Goal: Task Accomplishment & Management: Manage account settings

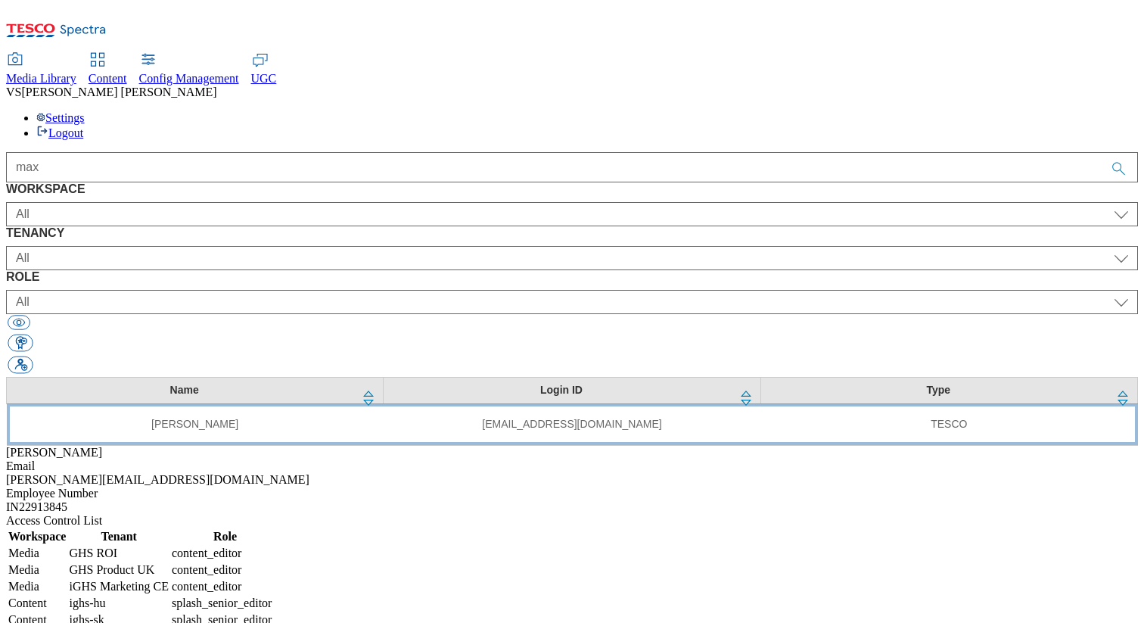
type input "max"
click at [384, 403] on td "[EMAIL_ADDRESS][DOMAIN_NAME]" at bounding box center [572, 424] width 377 height 42
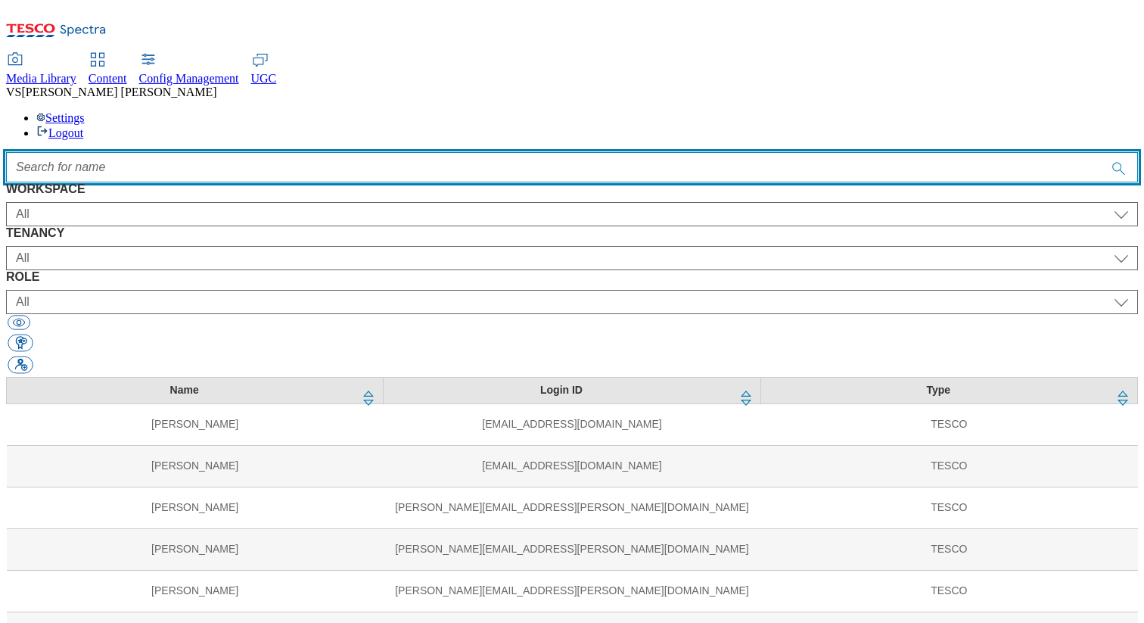
click at [601, 152] on input "Accessible label text" at bounding box center [572, 167] width 1132 height 30
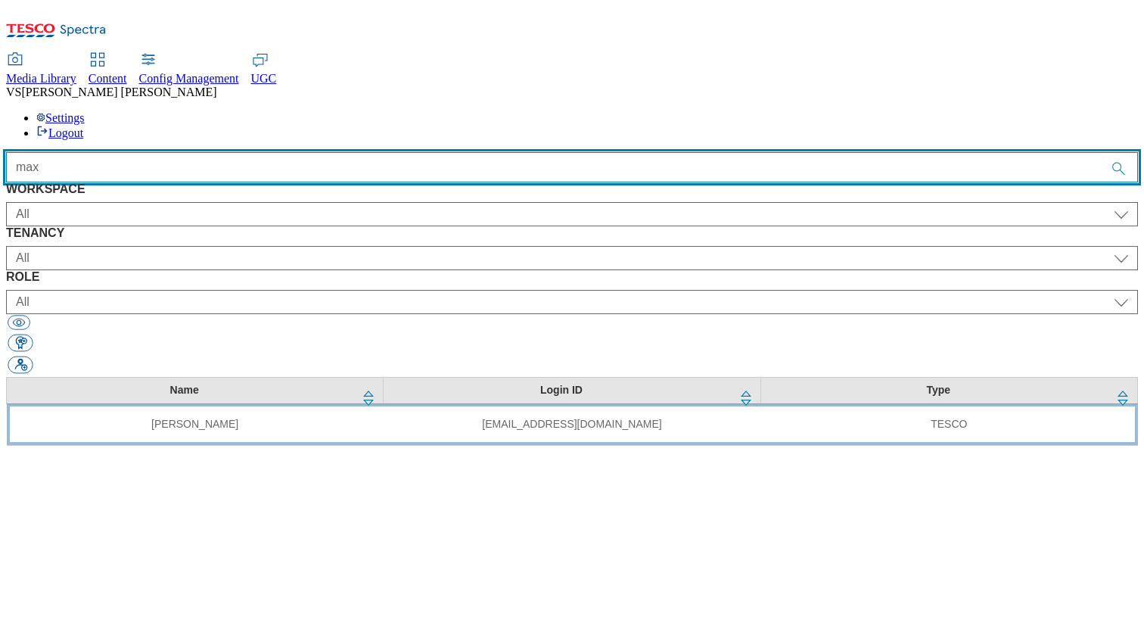
type input "max"
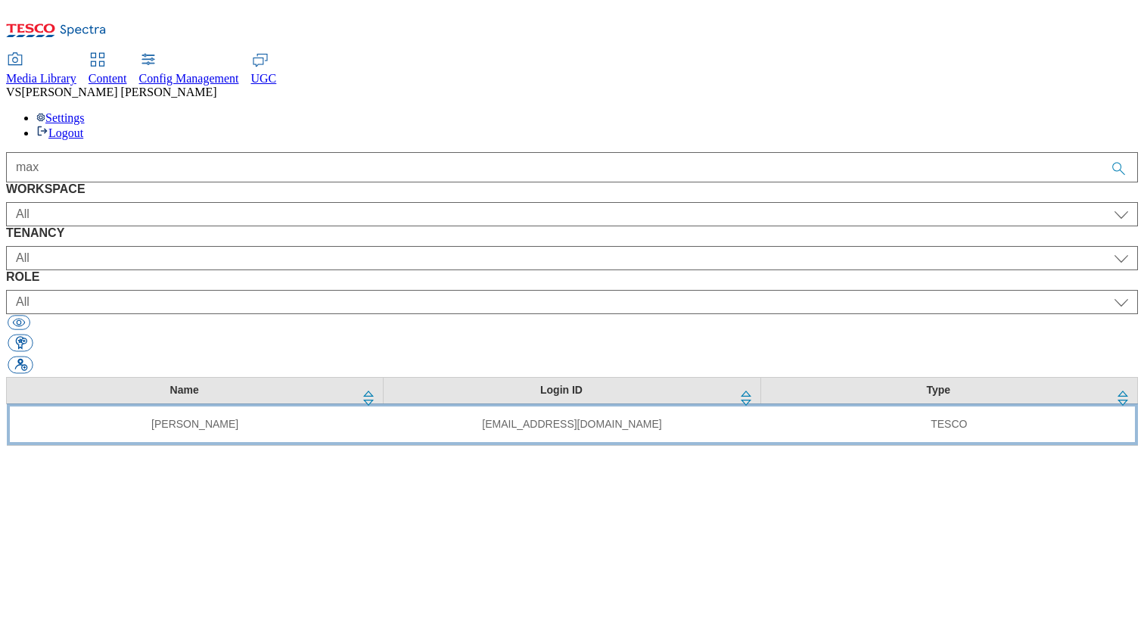
click at [368, 403] on td "Max Blackbourne" at bounding box center [195, 424] width 377 height 42
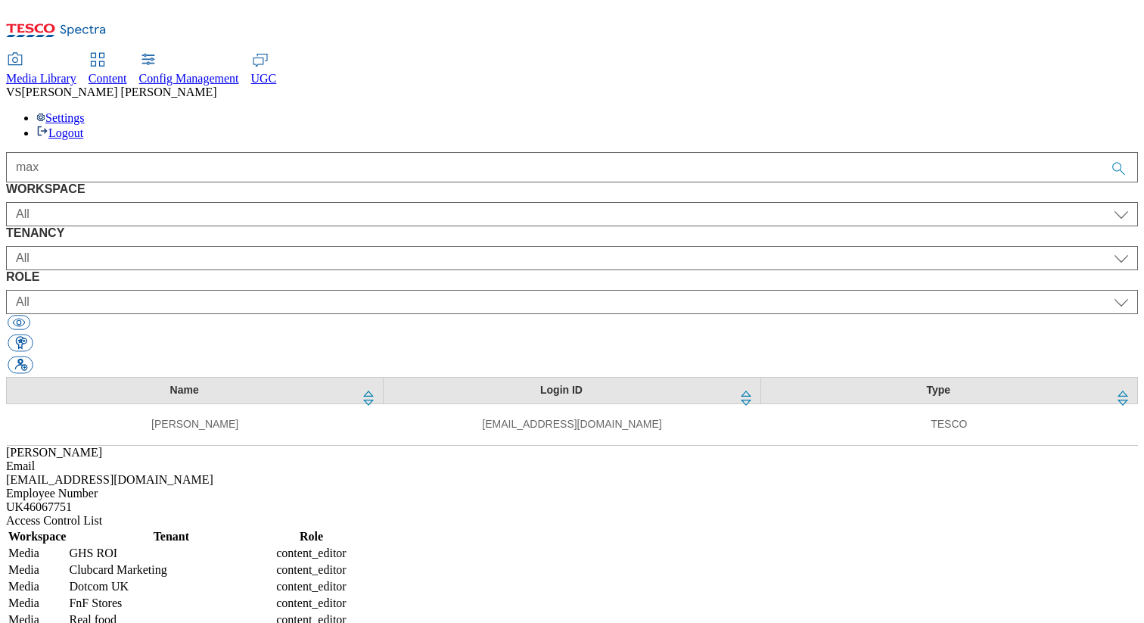
select select "Media"
select select "flare-ghs-roi"
select select "content_editor"
select select "Media"
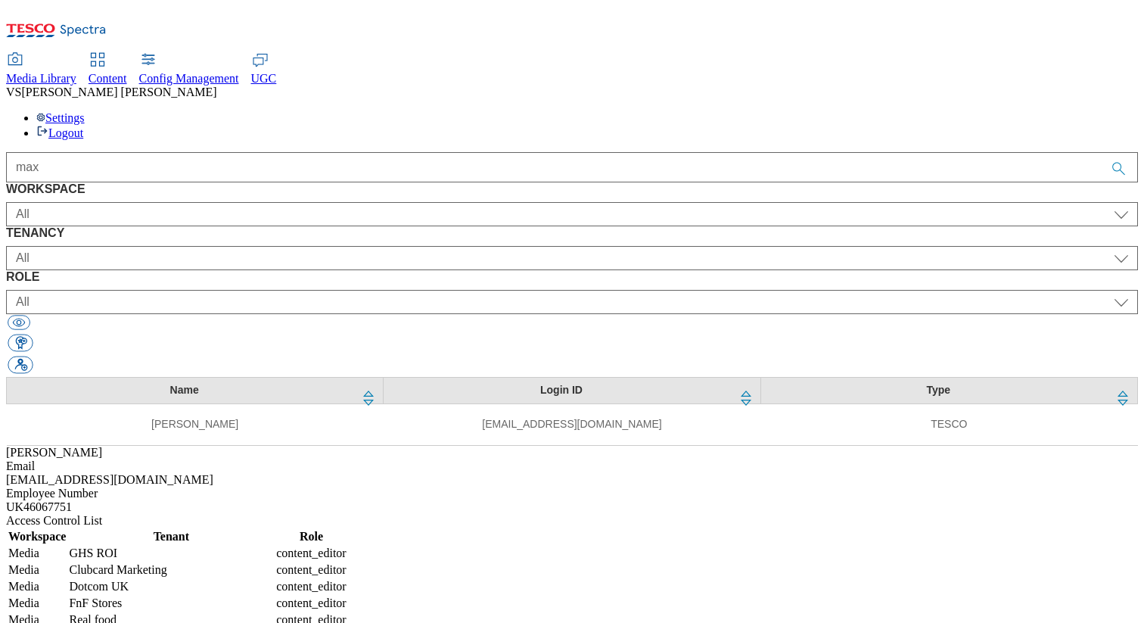
select select "flare-clubcard-mktg"
select select "content_editor"
select select "Media"
select select "flare-homepage"
select select "content_editor"
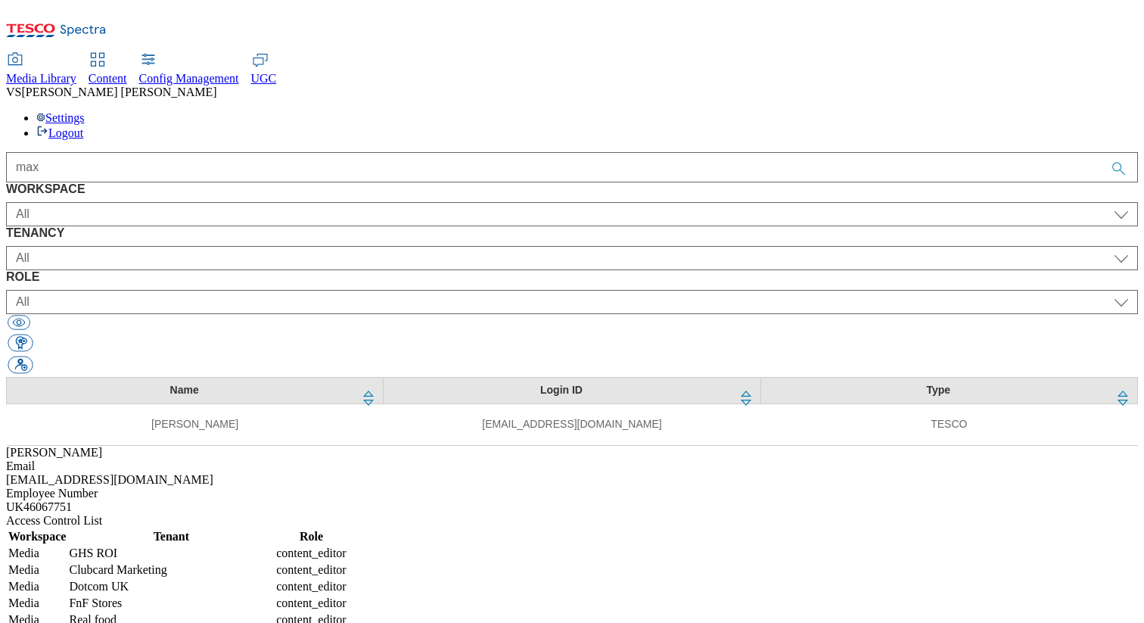
select select "Media"
select select "flare-fnf-stores"
select select "content_editor"
select select "Media"
select select "real-food"
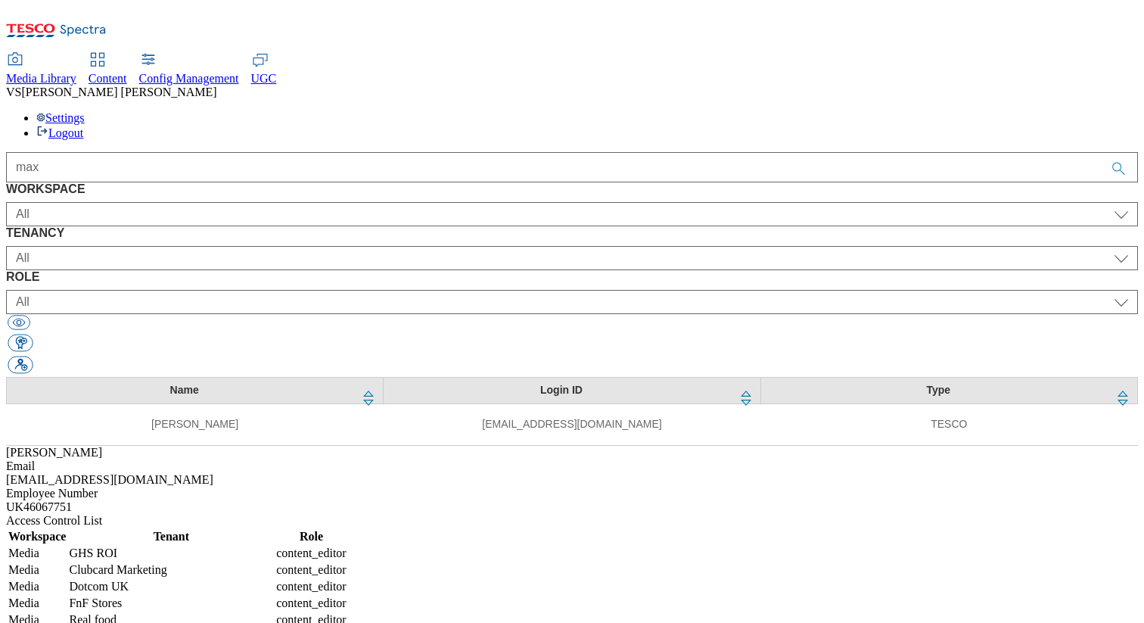
select select "content_editor"
select select "Media"
select select "flare-ghs-mktg"
select select "content_editor"
select select "Media"
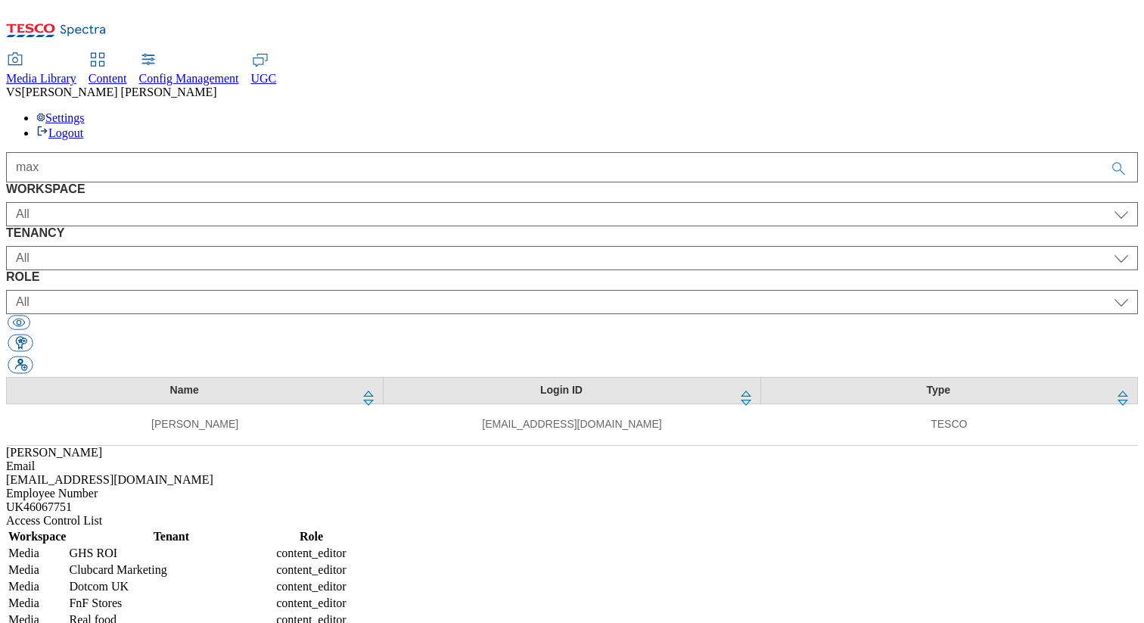
select select "flare-ghs"
select select "content_editor"
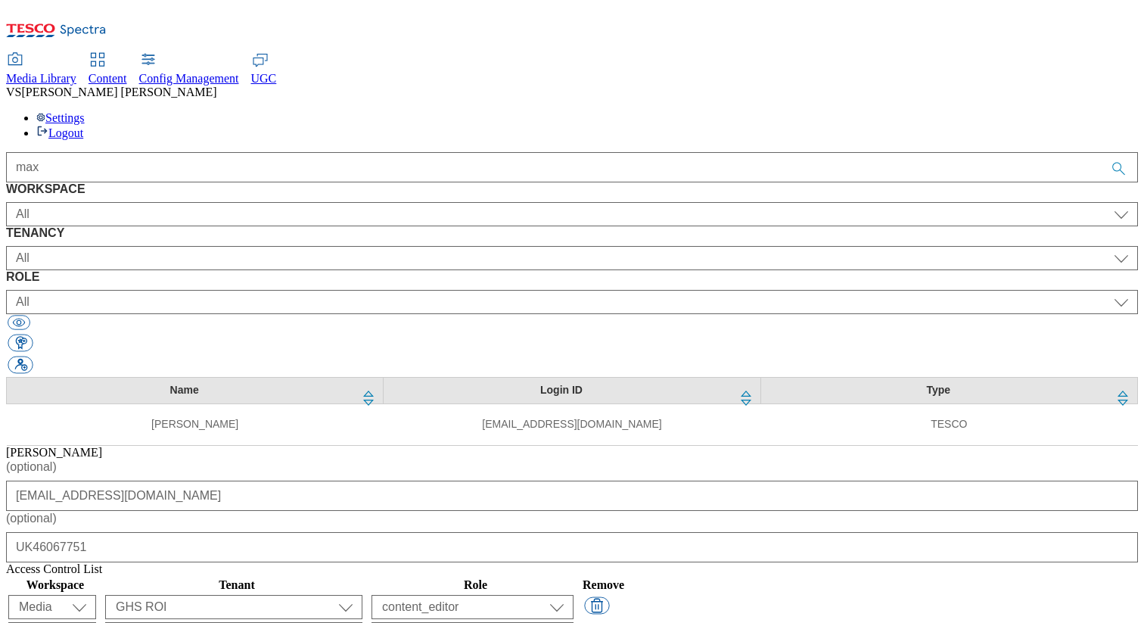
scroll to position [103, 0]
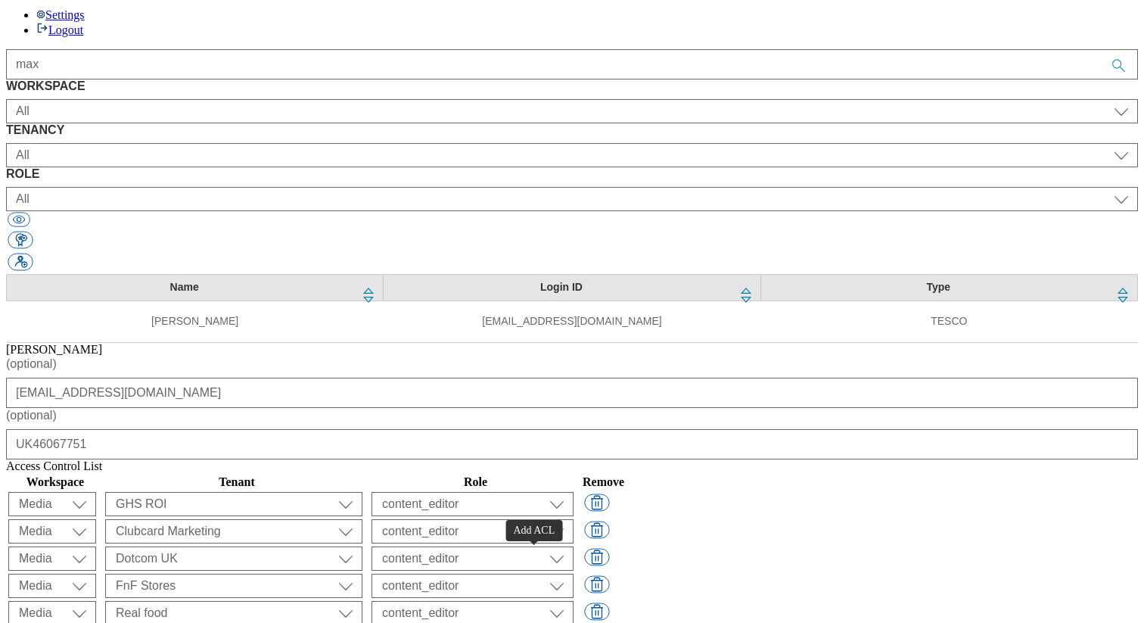
click at [362, 516] on select "ALL All all Clubcard Boost UK Clubcard Marketing Clubcard ROI clubcard-boost-uk…" at bounding box center [233, 504] width 257 height 24
select select "ghs-uk"
click at [362, 516] on select "ALL All all Clubcard Boost UK Clubcard Marketing Clubcard ROI clubcard-boost-uk…" at bounding box center [233, 504] width 257 height 24
click at [573, 516] on select "content_designer content_editor content_read developer guest media_admin modera…" at bounding box center [472, 504] width 202 height 24
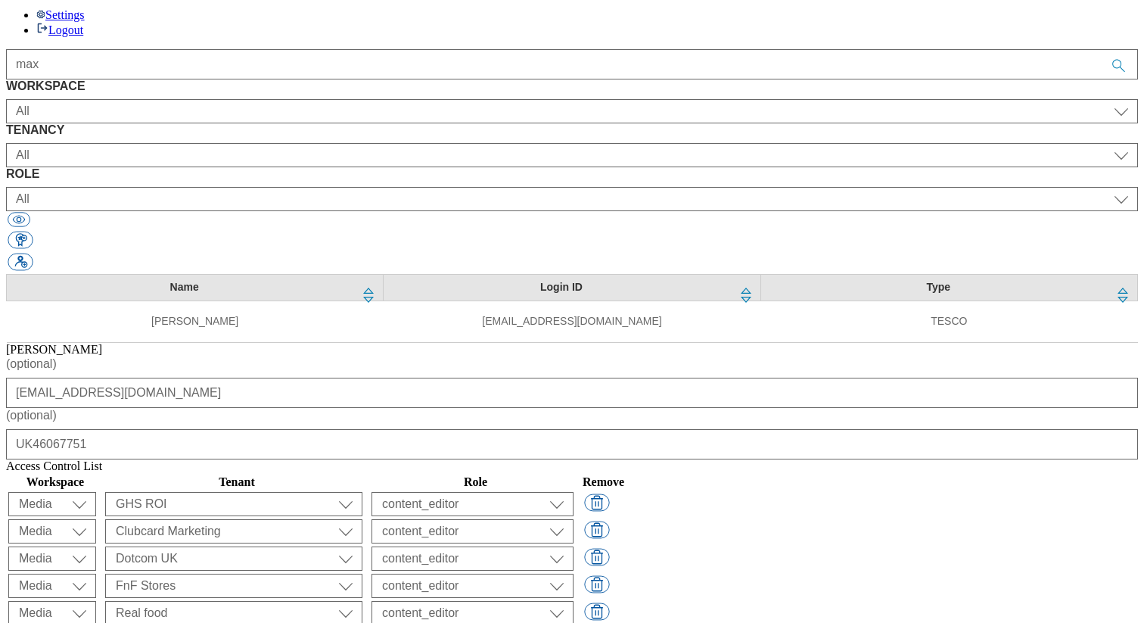
click at [573, 516] on select "content_designer content_editor content_read developer guest media_admin modera…" at bounding box center [472, 504] width 202 height 24
select select "buylist_junior_editor"
click at [573, 516] on select "content_designer content_editor content_read developer guest media_admin modera…" at bounding box center [472, 504] width 202 height 24
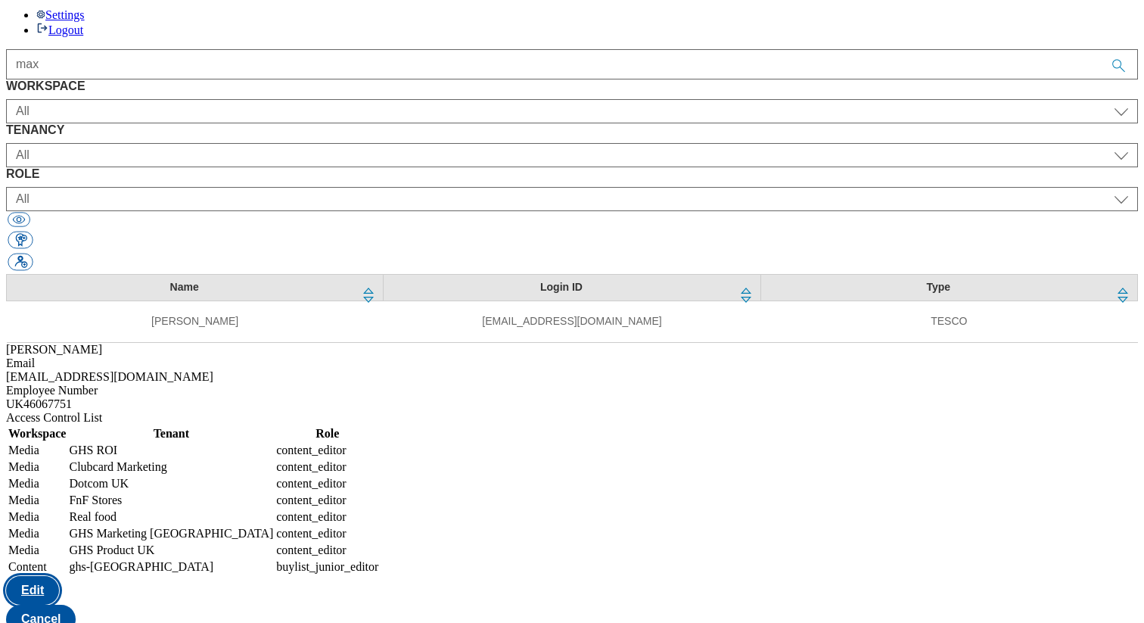
scroll to position [0, 0]
